Goal: Task Accomplishment & Management: Manage account settings

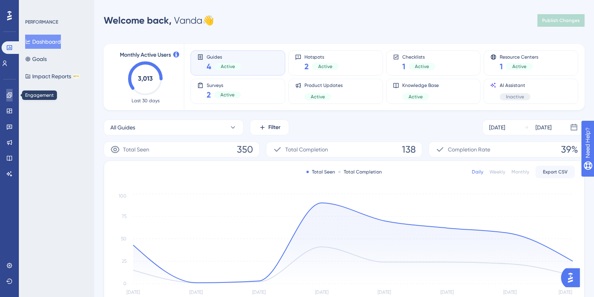
click at [7, 94] on icon at bounding box center [9, 94] width 5 height 5
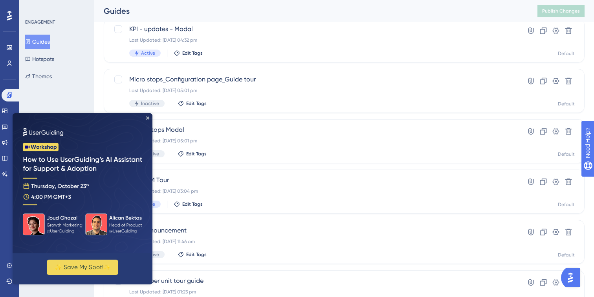
scroll to position [162, 0]
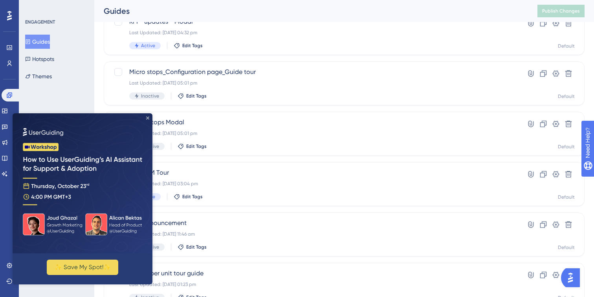
click at [149, 118] on icon "Close Preview" at bounding box center [147, 117] width 3 height 3
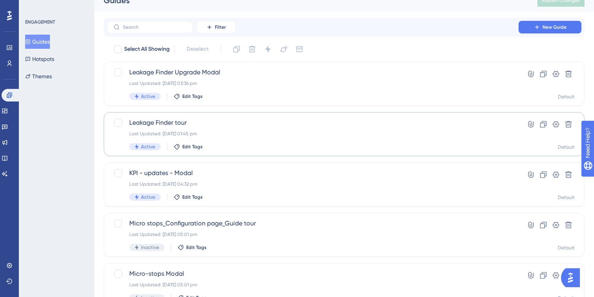
scroll to position [0, 0]
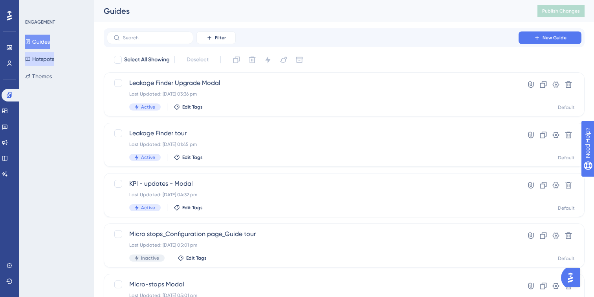
click at [50, 57] on button "Hotspots" at bounding box center [39, 59] width 29 height 14
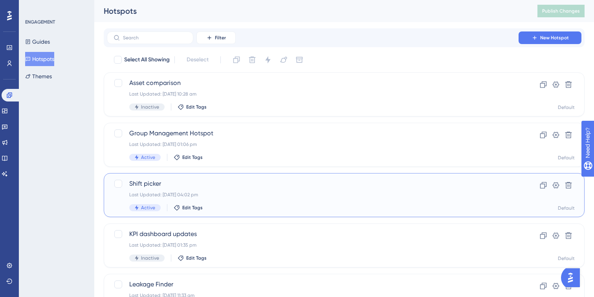
click at [260, 197] on div "Last Updated: [DATE] 04:02 pm" at bounding box center [312, 194] width 367 height 6
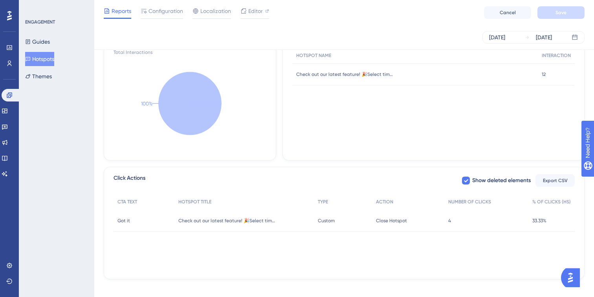
scroll to position [209, 0]
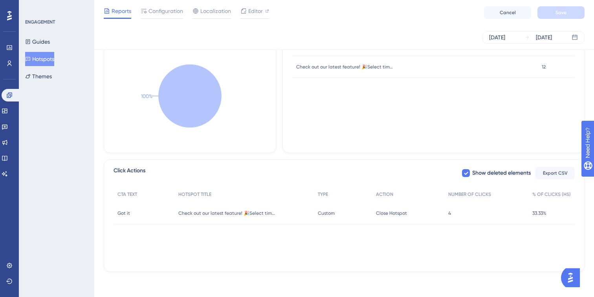
click at [248, 217] on div "Check out our latest feature! 🎉Select time periods that follow your production …" at bounding box center [245, 213] width 140 height 22
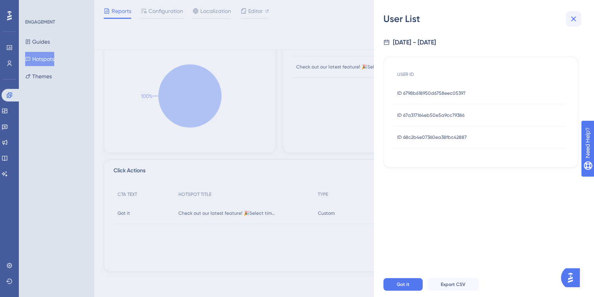
click at [575, 18] on icon at bounding box center [573, 18] width 9 height 9
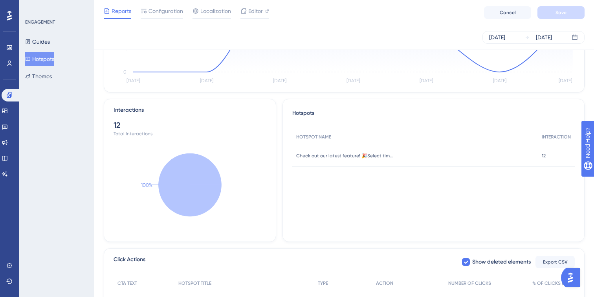
scroll to position [0, 0]
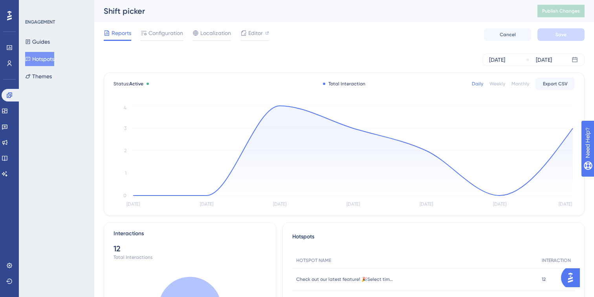
click at [509, 67] on div "[DATE] [DATE]" at bounding box center [344, 59] width 481 height 25
click at [506, 60] on div "[DATE]" at bounding box center [498, 59] width 16 height 9
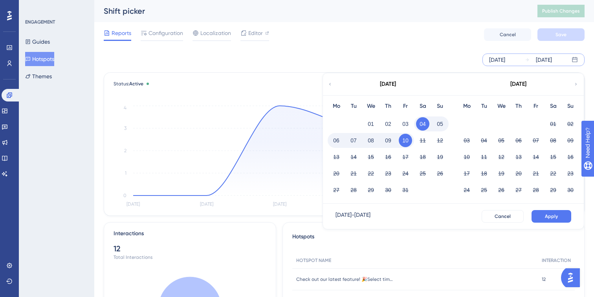
click at [329, 83] on icon at bounding box center [330, 84] width 5 height 7
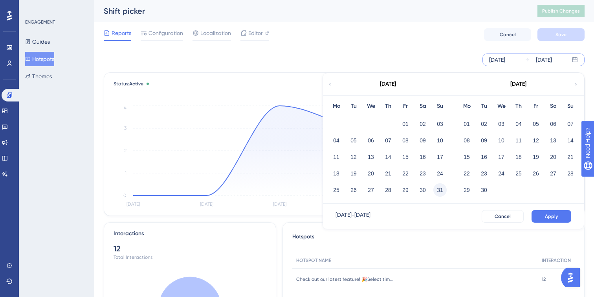
click at [442, 186] on button "31" at bounding box center [440, 189] width 13 height 13
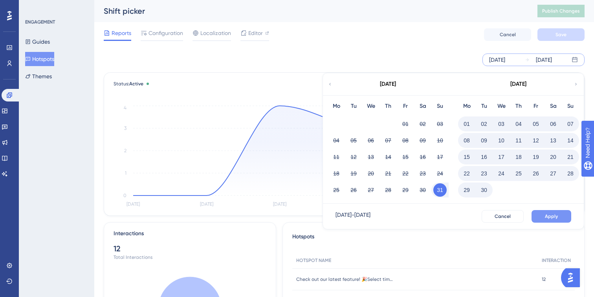
click at [553, 217] on span "Apply" at bounding box center [551, 216] width 13 height 6
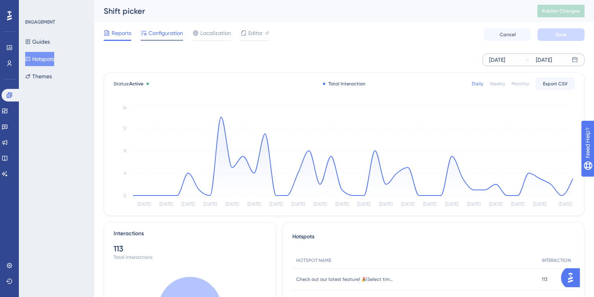
click at [152, 40] on div at bounding box center [162, 40] width 42 height 1
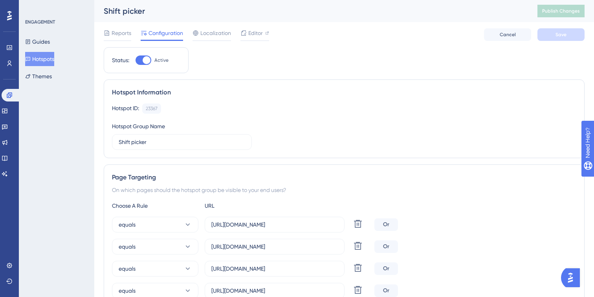
click at [142, 61] on div at bounding box center [144, 59] width 16 height 9
click at [136, 61] on input "Active" at bounding box center [135, 60] width 0 height 0
checkbox input "false"
click at [561, 33] on span "Save" at bounding box center [561, 34] width 11 height 6
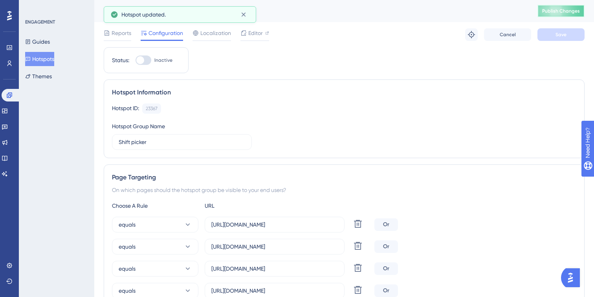
click at [548, 11] on span "Publish Changes" at bounding box center [562, 11] width 38 height 6
click at [245, 16] on icon at bounding box center [244, 15] width 8 height 8
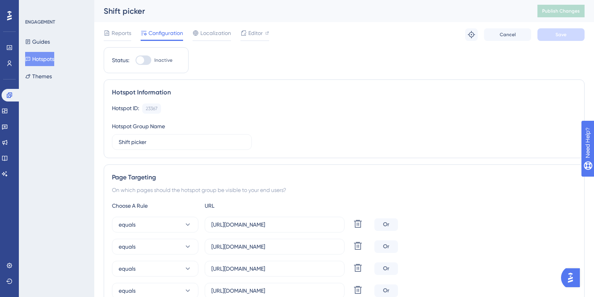
click at [48, 57] on button "Hotspots" at bounding box center [39, 59] width 29 height 14
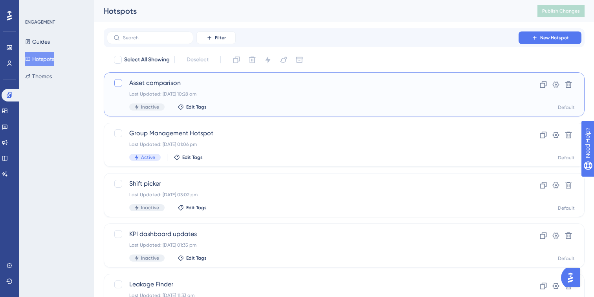
click at [121, 80] on div at bounding box center [118, 83] width 8 height 8
click at [117, 81] on icon at bounding box center [118, 83] width 5 height 6
checkbox input "false"
click at [224, 37] on span "Filter" at bounding box center [220, 38] width 11 height 6
click at [217, 58] on span "Tags" at bounding box center [214, 59] width 12 height 9
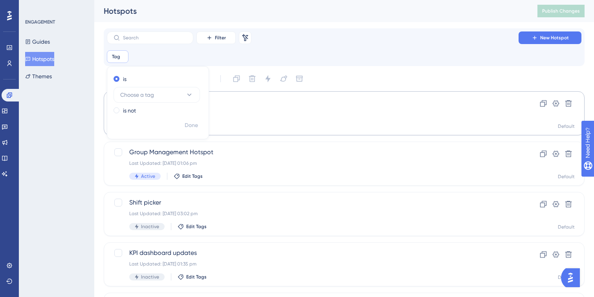
click at [207, 60] on div "Tag Remove is Choose a tag is not Done" at bounding box center [344, 56] width 475 height 13
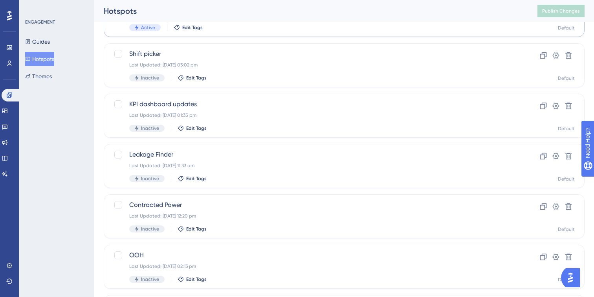
scroll to position [136, 0]
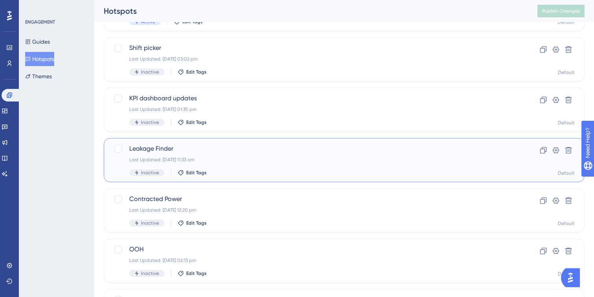
click at [227, 165] on div "Leakage Finder Last Updated: [DATE] 11:33 am Inactive Edit Tags" at bounding box center [312, 160] width 367 height 32
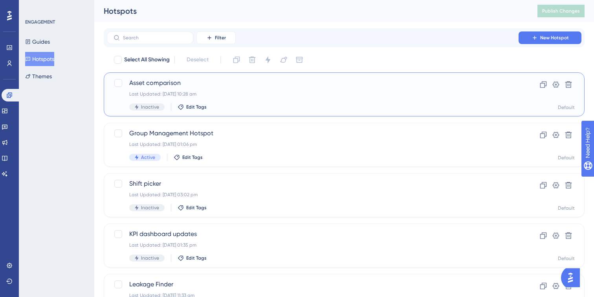
click at [296, 88] on div "Asset comparison Last Updated: [DATE] 10:28 am Inactive Edit Tags" at bounding box center [312, 94] width 367 height 32
click at [233, 90] on div "Asset comparison Last Updated: [DATE] 10:28 am Inactive Edit Tags" at bounding box center [312, 94] width 367 height 32
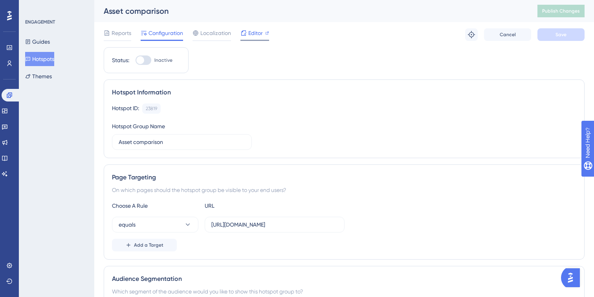
click at [254, 33] on span "Editor" at bounding box center [255, 32] width 15 height 9
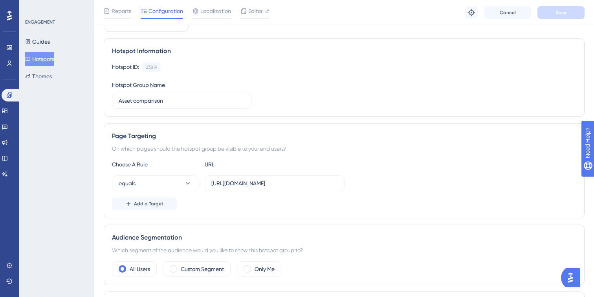
scroll to position [46, 0]
click at [175, 97] on input "Asset comparison" at bounding box center [182, 99] width 127 height 9
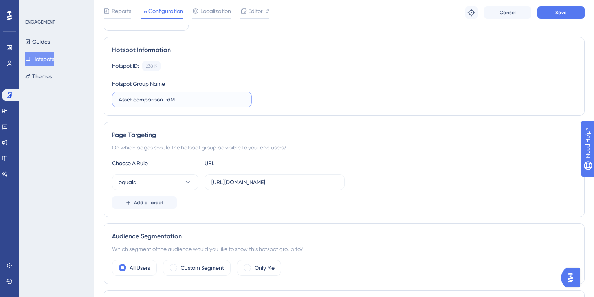
type input "Asset comparison PdM"
click at [304, 101] on div "Hotspot ID: 23819 Copy Hotspot Group Name Asset comparison PdM" at bounding box center [344, 84] width 465 height 46
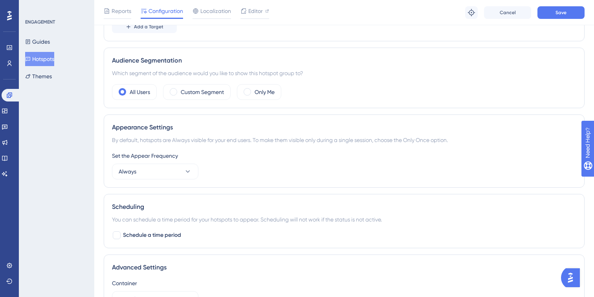
scroll to position [246, 0]
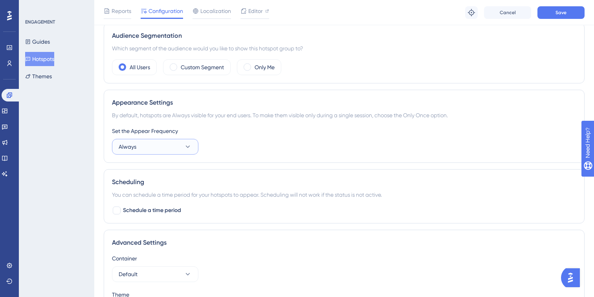
click at [190, 153] on button "Always" at bounding box center [155, 147] width 86 height 16
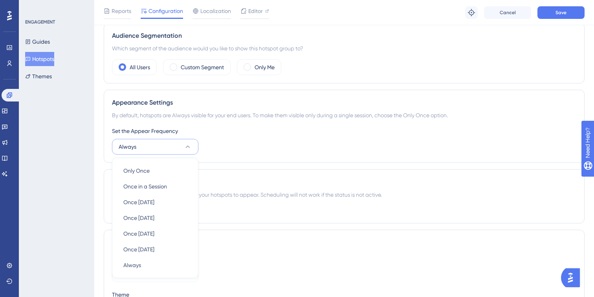
scroll to position [307, 0]
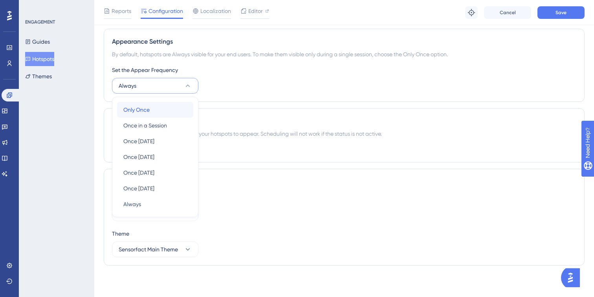
click at [169, 112] on div "Only Once Only Once" at bounding box center [155, 110] width 64 height 16
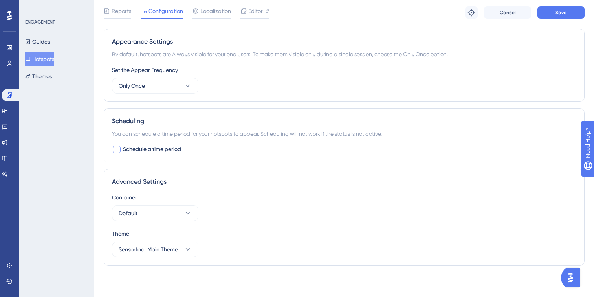
click at [115, 149] on div at bounding box center [117, 149] width 8 height 8
checkbox input "true"
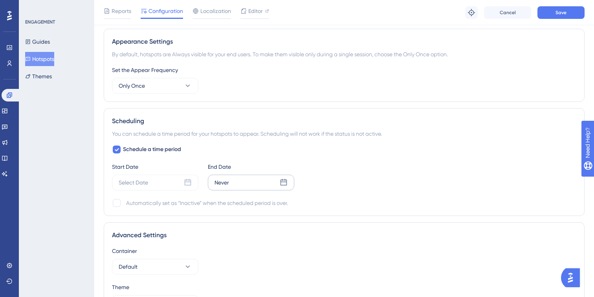
click at [285, 184] on icon at bounding box center [284, 183] width 8 height 8
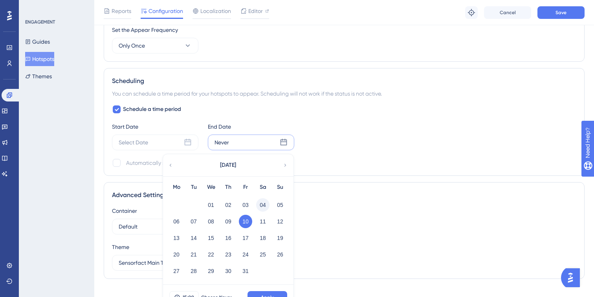
scroll to position [361, 0]
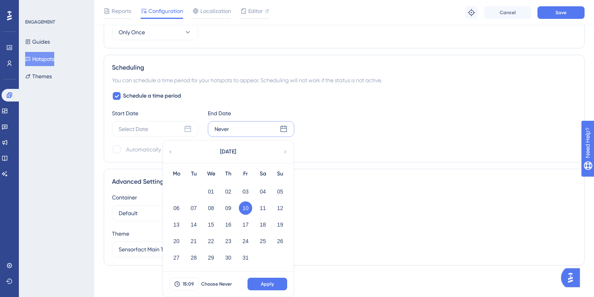
click at [287, 152] on icon at bounding box center [286, 151] width 6 height 7
click at [177, 225] on button "10" at bounding box center [176, 224] width 13 height 13
click at [274, 280] on button "Apply" at bounding box center [268, 284] width 40 height 13
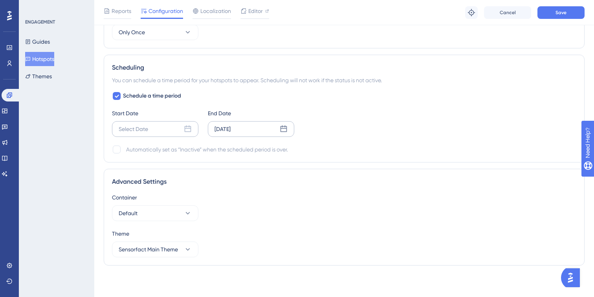
click at [188, 131] on icon at bounding box center [188, 128] width 7 height 7
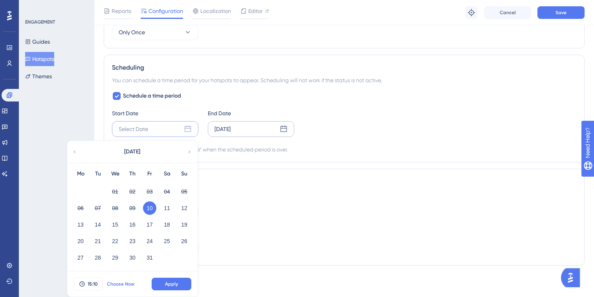
click at [111, 284] on span "Choose Now" at bounding box center [121, 284] width 28 height 6
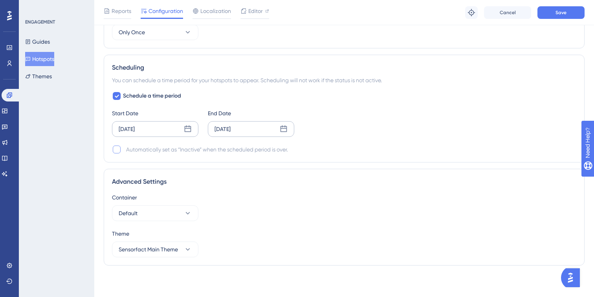
click at [117, 151] on div at bounding box center [117, 149] width 8 height 8
checkbox input "true"
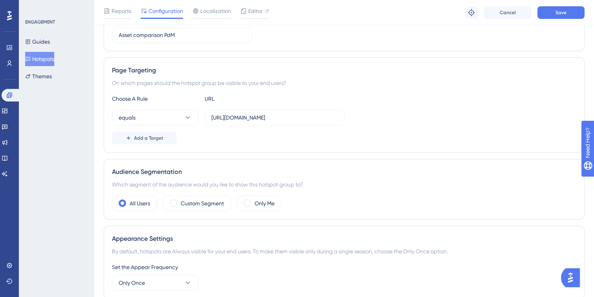
scroll to position [109, 0]
click at [262, 117] on input "[URL][DOMAIN_NAME]" at bounding box center [275, 118] width 127 height 9
click at [183, 121] on button "equals" at bounding box center [155, 119] width 86 height 16
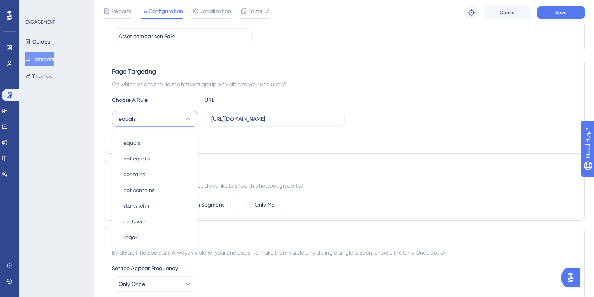
scroll to position [146, 0]
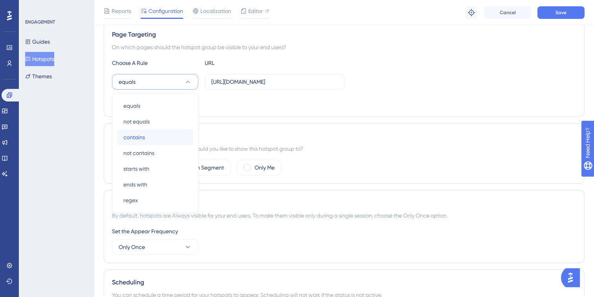
click at [169, 135] on div "contains contains" at bounding box center [155, 137] width 64 height 16
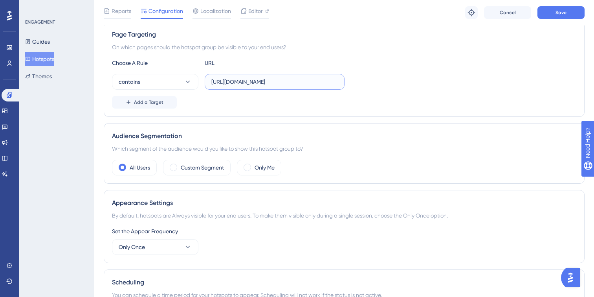
click at [331, 82] on input "[URL][DOMAIN_NAME]" at bounding box center [275, 81] width 127 height 9
drag, startPoint x: 274, startPoint y: 83, endPoint x: 372, endPoint y: 90, distance: 97.8
click at [372, 90] on div "Choose A Rule URL contains [URL][DOMAIN_NAME] Add a Target" at bounding box center [344, 83] width 465 height 50
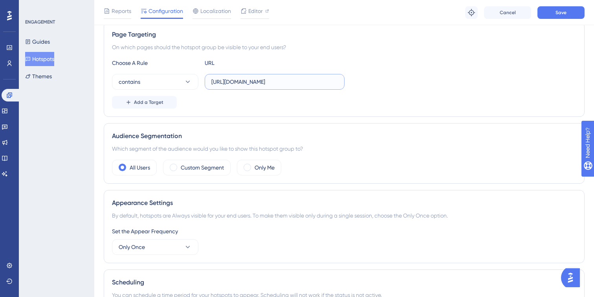
type input "[URL][DOMAIN_NAME]"
click at [389, 86] on div "contains [URL][DOMAIN_NAME]" at bounding box center [344, 82] width 465 height 16
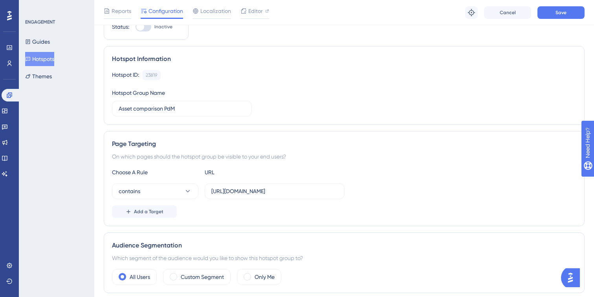
scroll to position [0, 0]
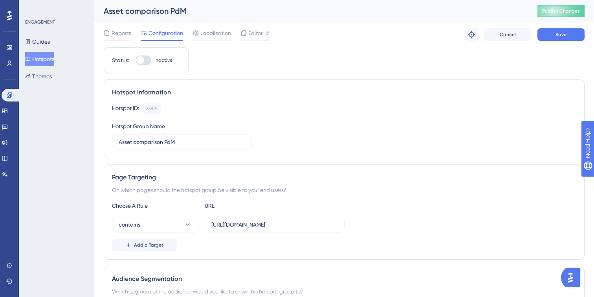
click at [147, 59] on div at bounding box center [144, 59] width 16 height 9
click at [136, 60] on input "Inactive" at bounding box center [135, 60] width 0 height 0
checkbox input "true"
click at [570, 36] on button "Save" at bounding box center [561, 34] width 47 height 13
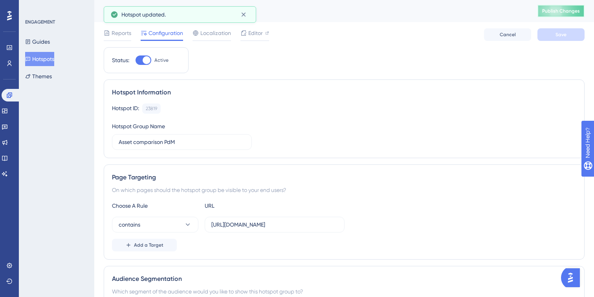
click at [574, 13] on span "Publish Changes" at bounding box center [562, 11] width 38 height 6
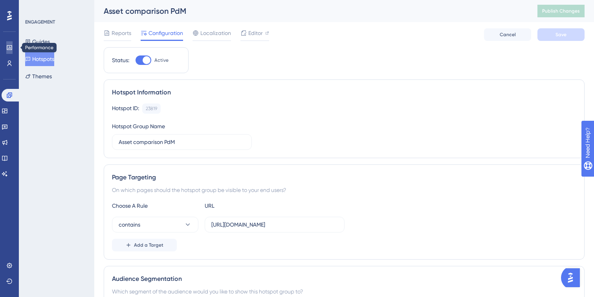
click at [12, 47] on icon at bounding box center [9, 47] width 6 height 6
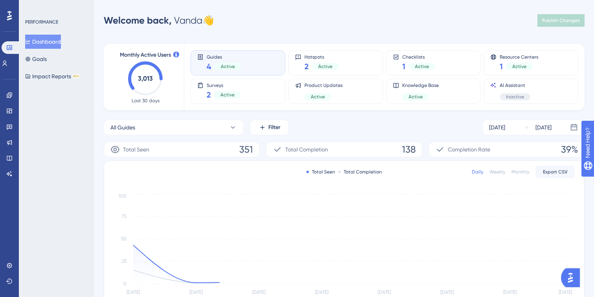
click at [263, 63] on div "Guides 4 Active" at bounding box center [237, 63] width 81 height 18
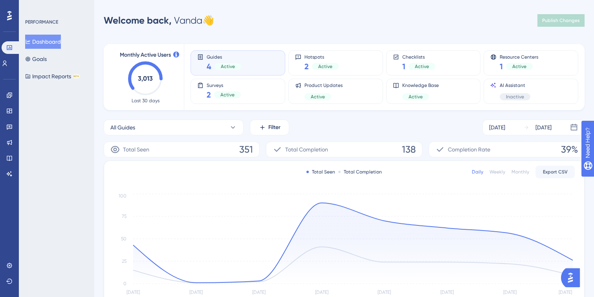
click at [263, 66] on div "Guides 4 Active" at bounding box center [237, 63] width 81 height 18
click at [7, 90] on link at bounding box center [9, 95] width 6 height 13
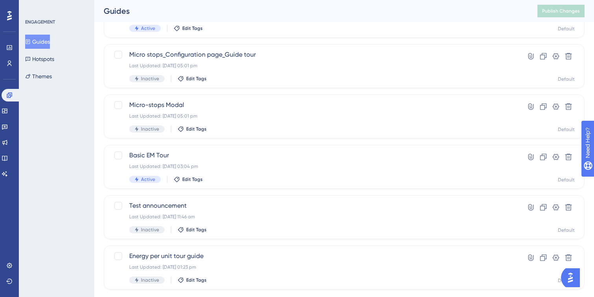
scroll to position [197, 0]
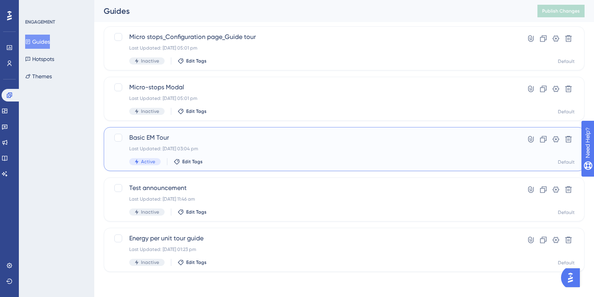
click at [254, 160] on div "Active Edit Tags" at bounding box center [312, 161] width 367 height 7
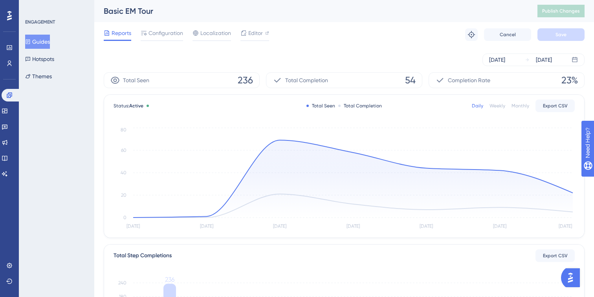
click at [549, 52] on div "[DATE] [DATE]" at bounding box center [344, 59] width 481 height 25
click at [549, 58] on div "[DATE]" at bounding box center [544, 59] width 16 height 9
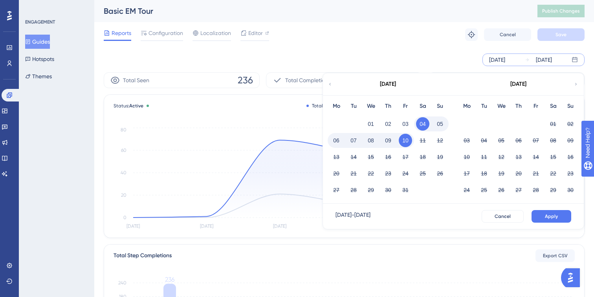
click at [374, 46] on div "Reports Configuration Localization Editor Troubleshoot Cancel Save" at bounding box center [344, 34] width 481 height 25
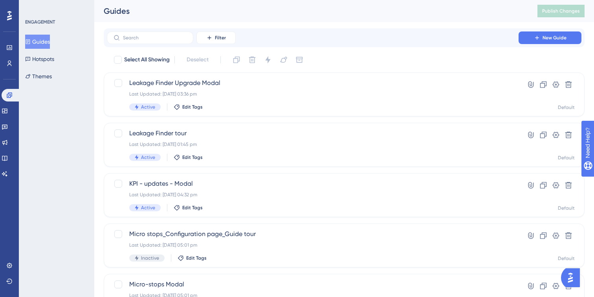
scroll to position [197, 0]
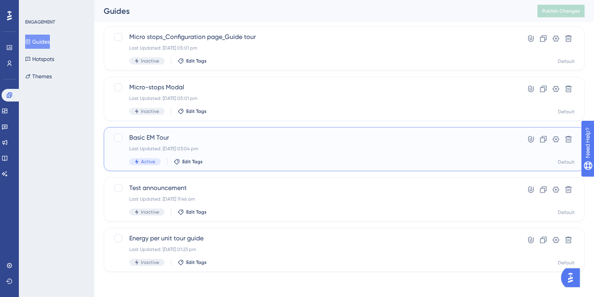
click at [251, 160] on div "Active Edit Tags" at bounding box center [312, 161] width 367 height 7
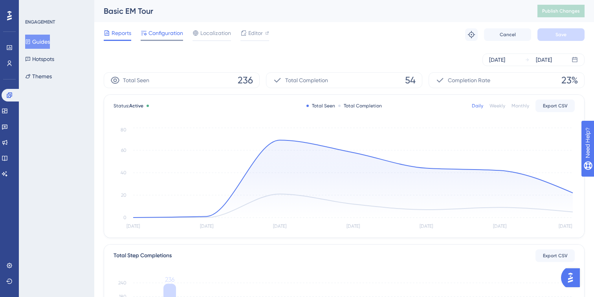
click at [171, 35] on span "Configuration" at bounding box center [166, 32] width 35 height 9
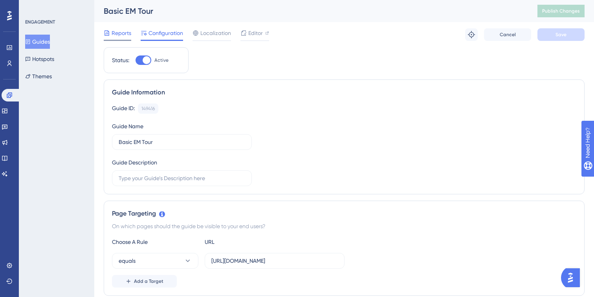
click at [120, 32] on span "Reports" at bounding box center [122, 32] width 20 height 9
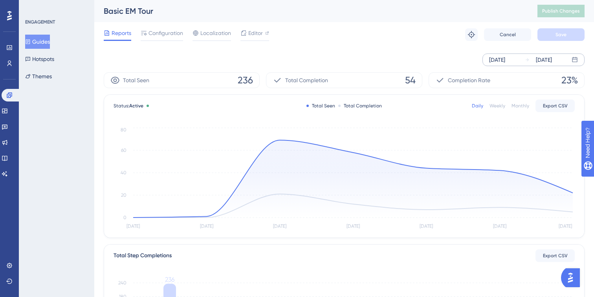
click at [509, 64] on div "[DATE] [DATE]" at bounding box center [534, 59] width 102 height 13
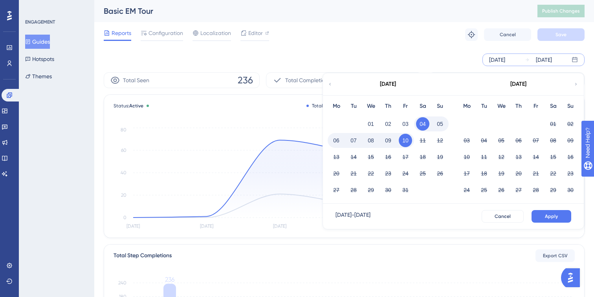
click at [219, 53] on div "[DATE] [DATE] [DATE] Mo Tu We Th Fr Sa Su 01 02 03 04 05 06 07 08 09 10 11 12 1…" at bounding box center [344, 59] width 481 height 25
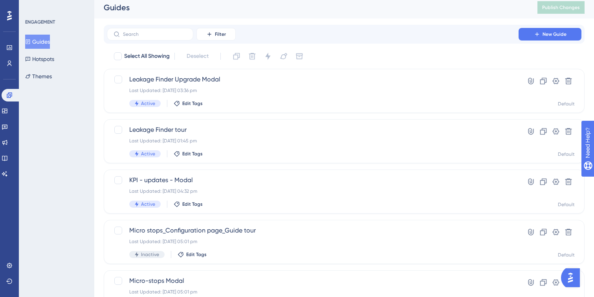
scroll to position [197, 0]
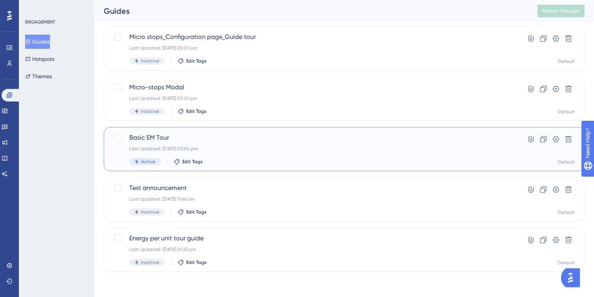
click at [271, 146] on div "Last Updated: [DATE] 03:04 pm" at bounding box center [312, 148] width 367 height 6
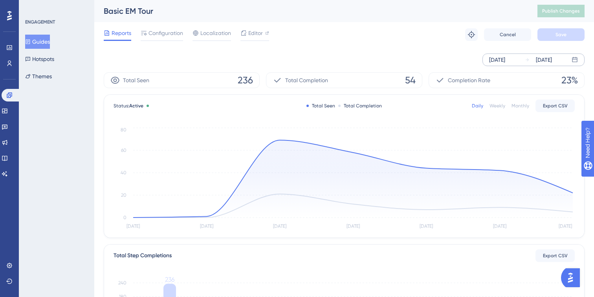
click at [506, 60] on div "[DATE]" at bounding box center [498, 59] width 16 height 9
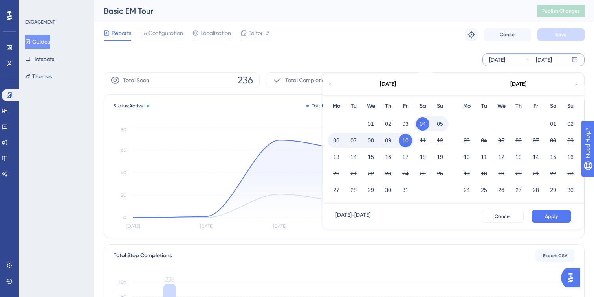
click at [328, 85] on icon at bounding box center [330, 84] width 5 height 7
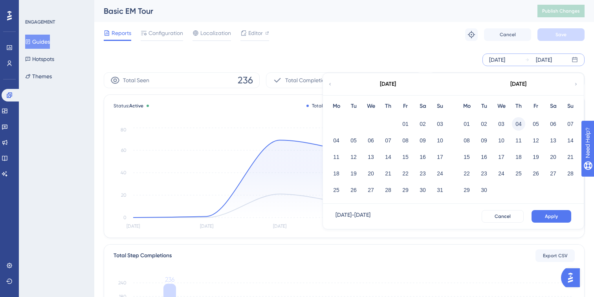
click at [517, 125] on button "04" at bounding box center [518, 123] width 13 height 13
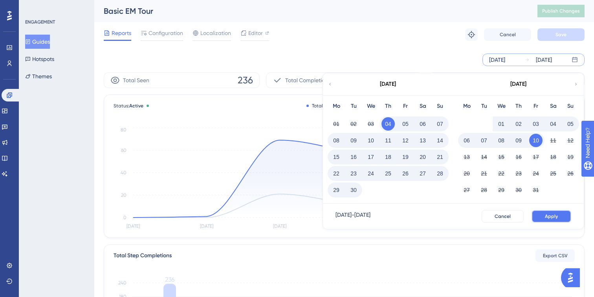
click at [551, 219] on span "Apply" at bounding box center [551, 216] width 13 height 6
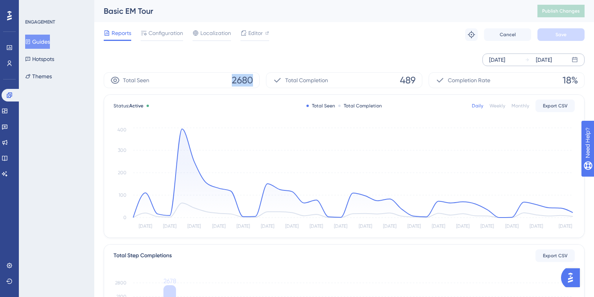
drag, startPoint x: 233, startPoint y: 80, endPoint x: 256, endPoint y: 80, distance: 23.6
click at [256, 80] on div "Total Seen 2680" at bounding box center [182, 80] width 156 height 16
drag, startPoint x: 392, startPoint y: 79, endPoint x: 437, endPoint y: 79, distance: 44.8
click at [437, 79] on div "Total Seen 2680 Total Completion 489 Completion Rate 18%" at bounding box center [344, 80] width 481 height 16
click at [414, 57] on div "[DATE] [DATE]" at bounding box center [344, 59] width 481 height 13
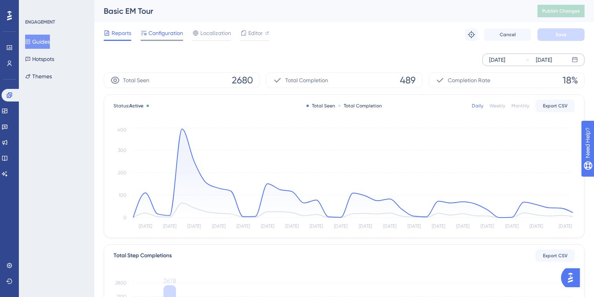
click at [158, 35] on span "Configuration" at bounding box center [166, 32] width 35 height 9
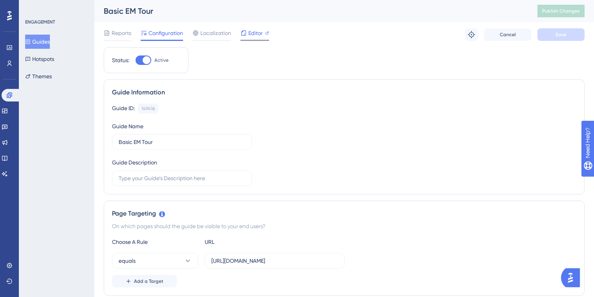
click at [249, 33] on span "Editor" at bounding box center [255, 32] width 15 height 9
